Goal: Navigation & Orientation: Find specific page/section

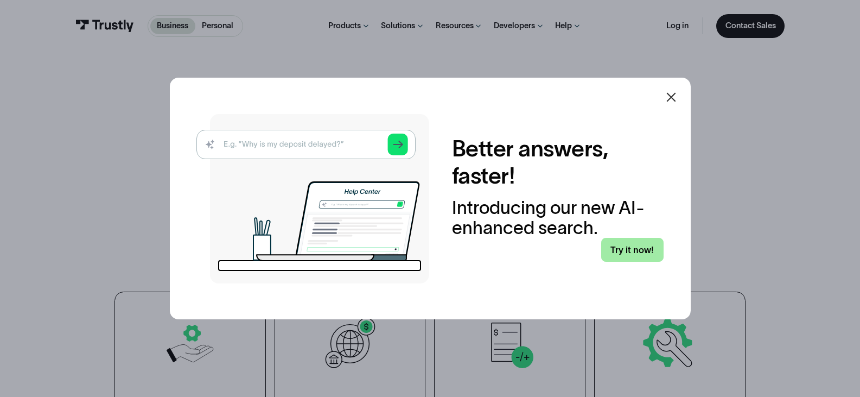
click at [631, 243] on link "Try it now!" at bounding box center [633, 250] width 62 height 24
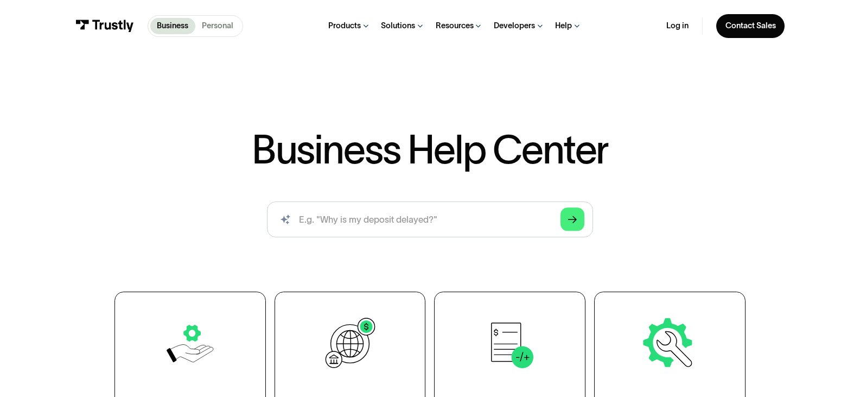
click at [223, 24] on p "Personal" at bounding box center [217, 26] width 31 height 12
